Goal: Information Seeking & Learning: Learn about a topic

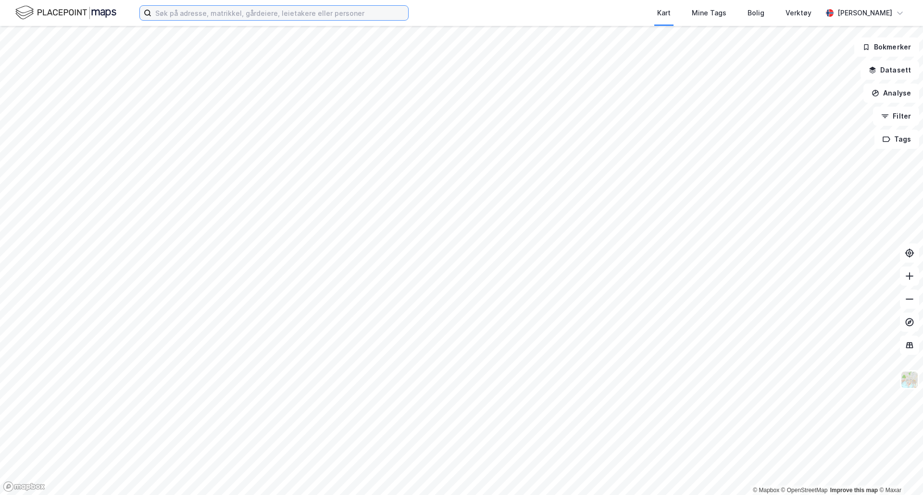
click at [200, 15] on input at bounding box center [279, 13] width 257 height 14
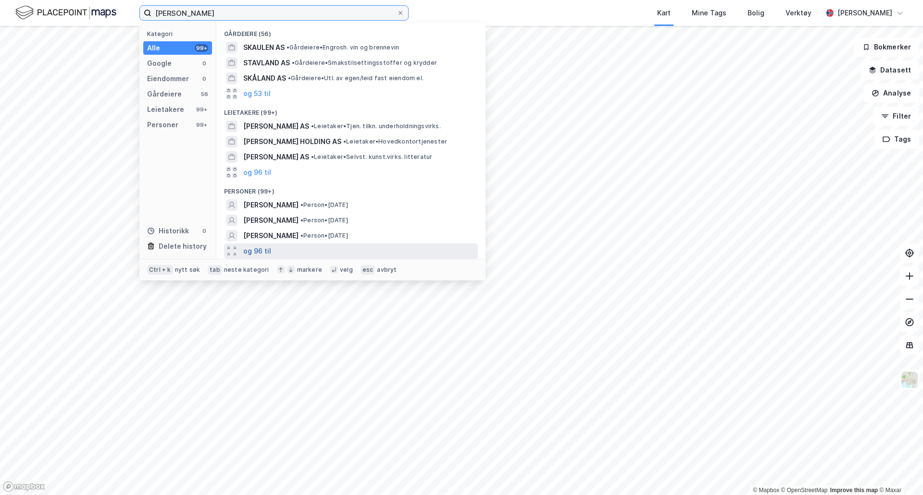
type input "[PERSON_NAME]"
click at [265, 251] on button "og 96 til" at bounding box center [257, 252] width 28 height 12
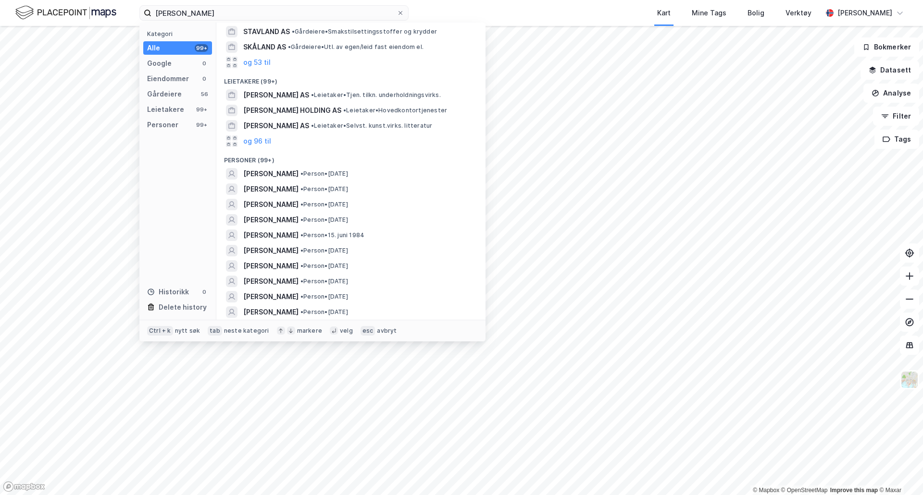
scroll to position [48, 0]
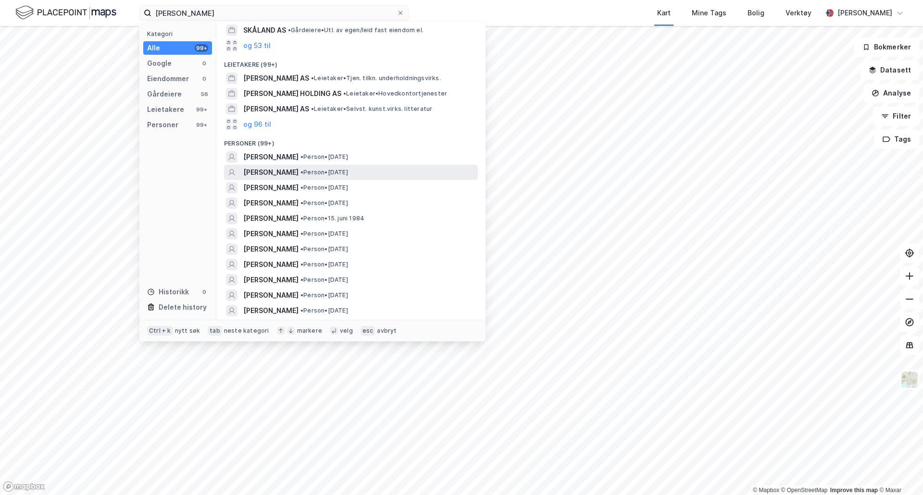
click at [396, 173] on div "[PERSON_NAME] • Person • [DATE]" at bounding box center [359, 173] width 233 height 12
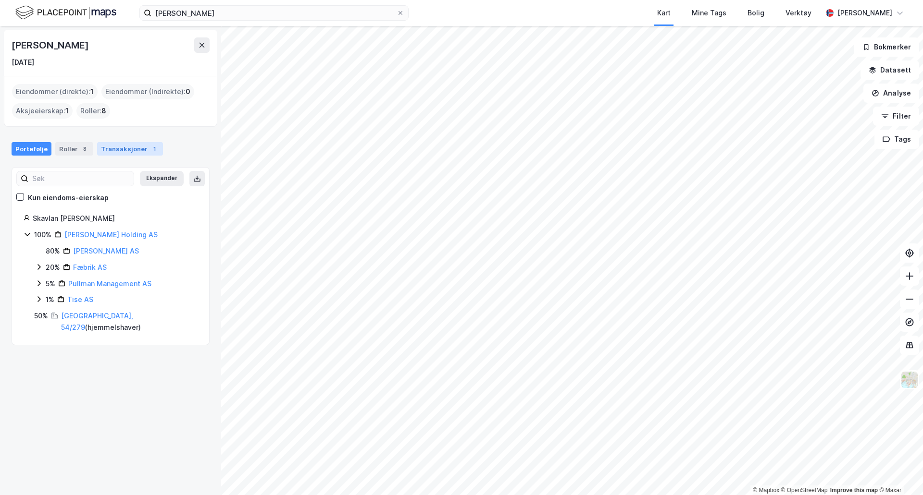
click at [126, 145] on div "Transaksjoner 1" at bounding box center [130, 148] width 66 height 13
